Goal: Communication & Community: Answer question/provide support

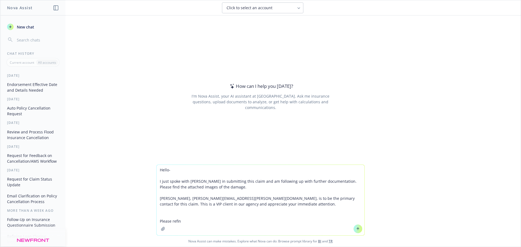
type textarea "Hello- I just spoke with [PERSON_NAME] in submitting this claim and am followin…"
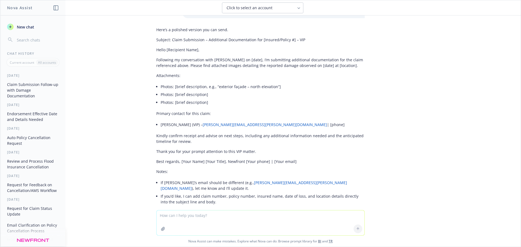
scroll to position [68, 0]
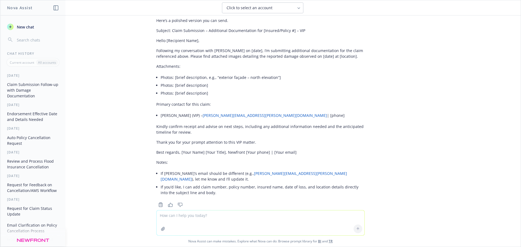
click at [457, 67] on div "Hello- I just spoke with [PERSON_NAME] in submitting this claim and am followin…" at bounding box center [260, 112] width 520 height 195
click at [158, 202] on icon "Copy to clipboard" at bounding box center [160, 204] width 5 height 5
click at [204, 216] on textarea at bounding box center [261, 223] width 208 height 25
paste textarea "Thank you for your prompt attention to this VIP matter."
type textarea "Thank you for your prompt attention to this VIP matter."
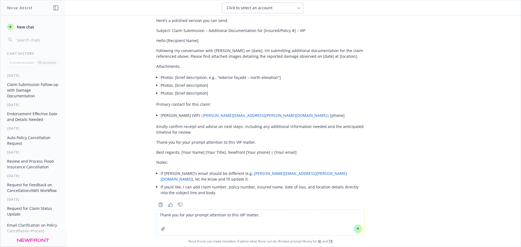
click at [357, 229] on icon at bounding box center [358, 228] width 2 height 1
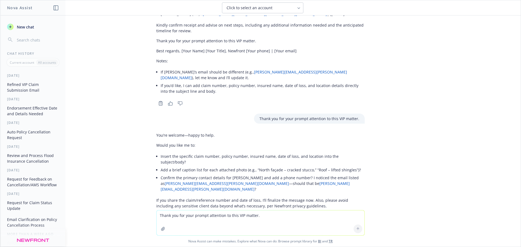
scroll to position [170, 0]
